Goal: Transaction & Acquisition: Purchase product/service

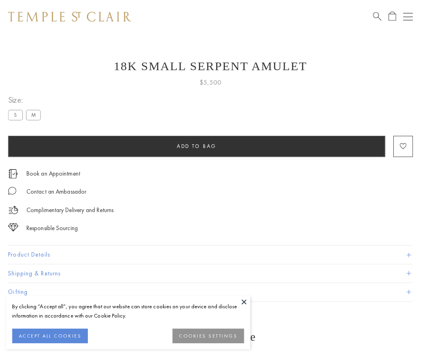
scroll to position [13, 0]
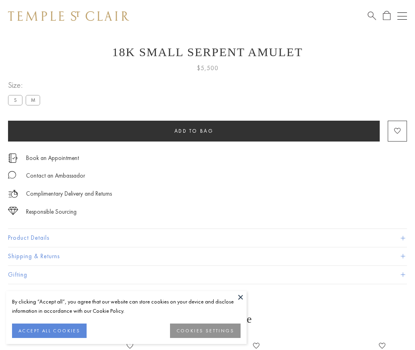
click at [194, 131] on span "Add to bag" at bounding box center [194, 131] width 39 height 7
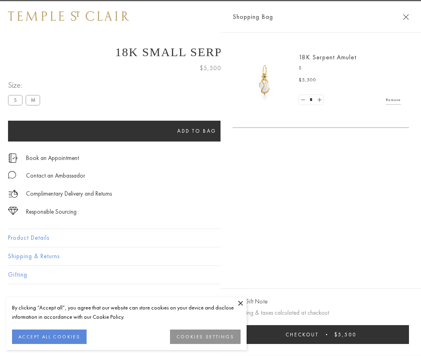
click at [319, 335] on span "Checkout" at bounding box center [302, 334] width 33 height 7
